Goal: Task Accomplishment & Management: Manage account settings

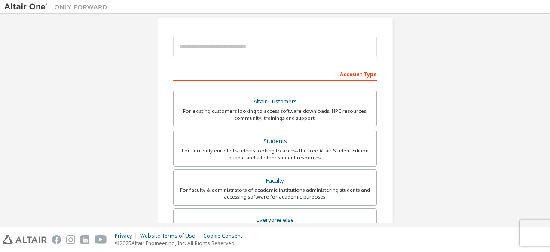
scroll to position [116, 0]
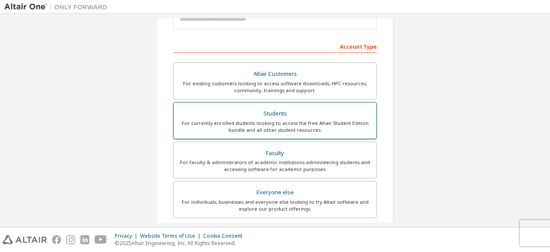
click at [240, 108] on div "Students" at bounding box center [275, 113] width 193 height 12
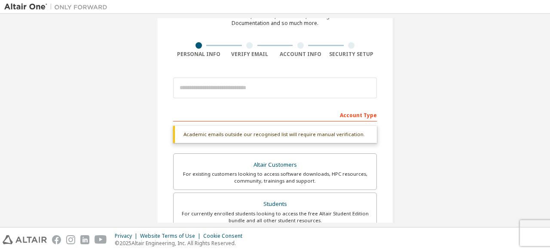
scroll to position [46, 0]
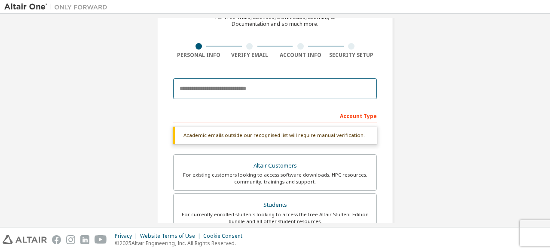
click at [227, 90] on input "email" at bounding box center [275, 88] width 204 height 21
type input "**********"
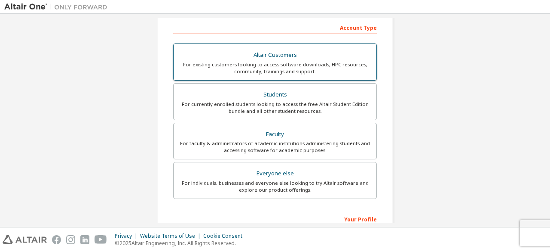
scroll to position [249, 0]
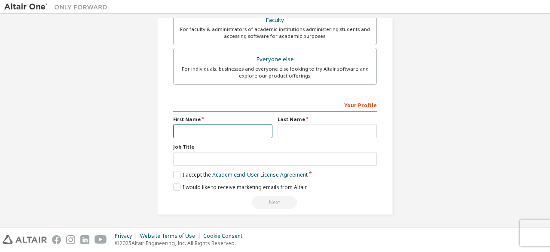
click at [207, 128] on input "text" at bounding box center [222, 131] width 99 height 14
type input "*********"
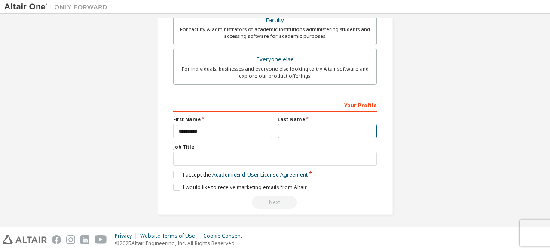
type input "*******"
click at [173, 173] on label "I accept the Academic End-User License Agreement" at bounding box center [240, 174] width 135 height 7
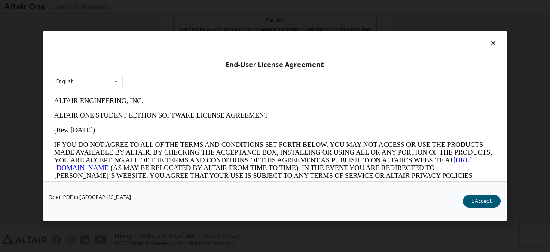
scroll to position [0, 0]
click at [490, 199] on button "I Accept" at bounding box center [482, 200] width 38 height 13
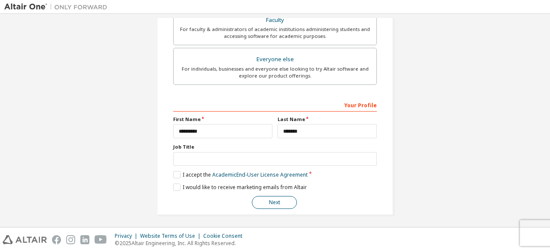
click at [260, 202] on button "Next" at bounding box center [274, 202] width 45 height 13
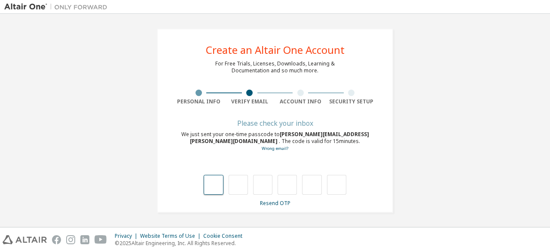
type input "*"
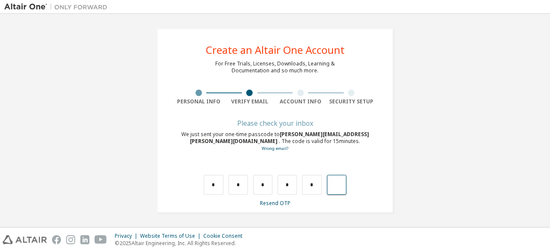
type input "*"
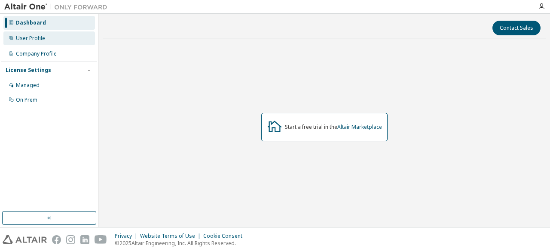
click at [47, 44] on div "User Profile" at bounding box center [49, 38] width 92 height 14
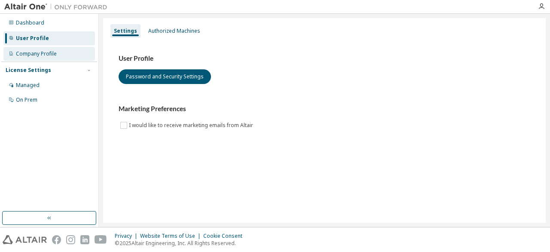
click at [59, 58] on div "Company Profile" at bounding box center [49, 54] width 92 height 14
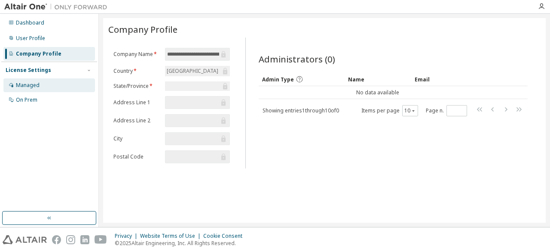
click at [39, 86] on div "Managed" at bounding box center [28, 85] width 24 height 7
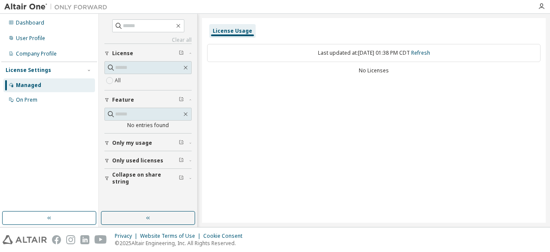
click at [144, 143] on span "Only my usage" at bounding box center [132, 142] width 40 height 7
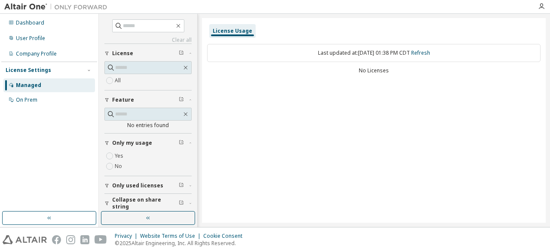
click at [144, 143] on span "Only my usage" at bounding box center [132, 142] width 40 height 7
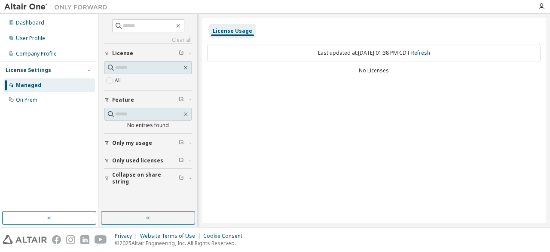
click at [144, 160] on span "Only used licenses" at bounding box center [137, 160] width 51 height 7
click at [144, 174] on span "Collapse on share string" at bounding box center [145, 178] width 67 height 14
click at [89, 96] on div "On Prem" at bounding box center [49, 100] width 92 height 14
